Goal: Task Accomplishment & Management: Use online tool/utility

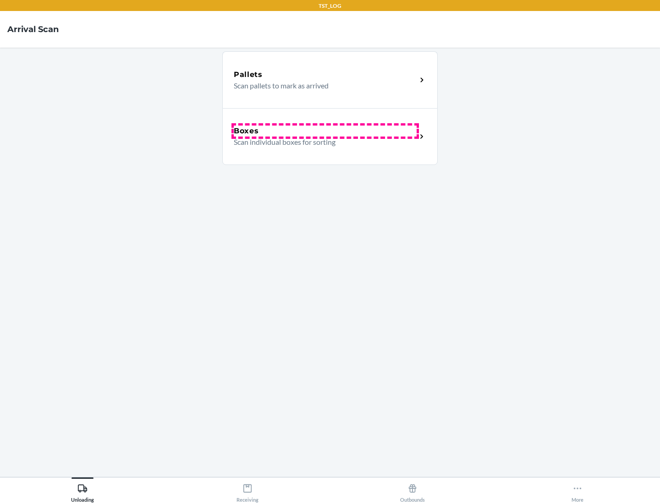
click at [325, 131] on div "Boxes" at bounding box center [325, 131] width 183 height 11
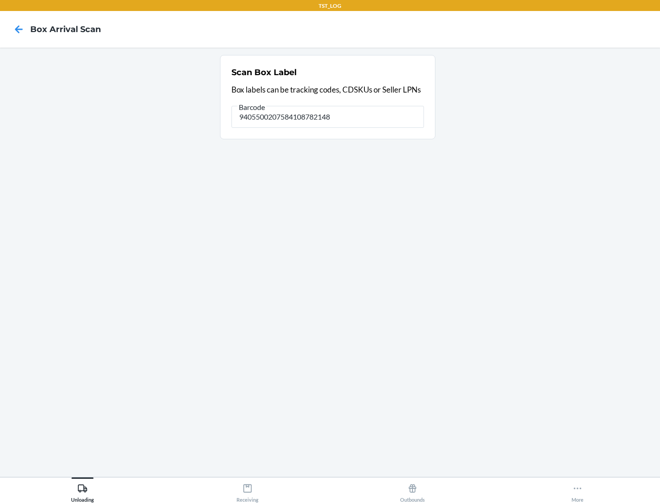
type input "9405500207584108782148"
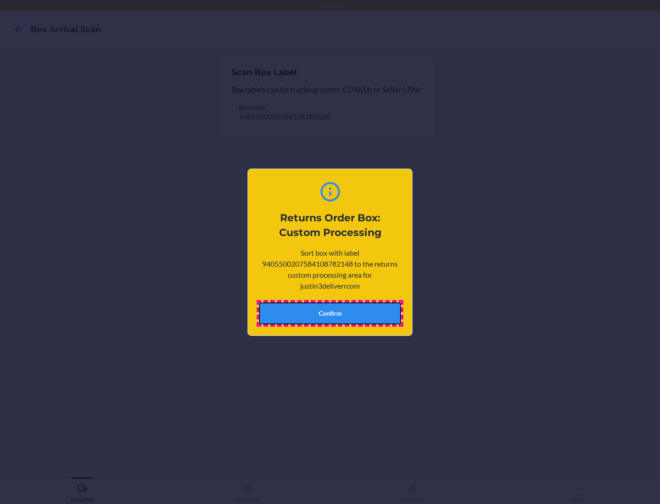
click at [330, 313] on button "Confirm" at bounding box center [330, 313] width 142 height 22
